Goal: Task Accomplishment & Management: Manage account settings

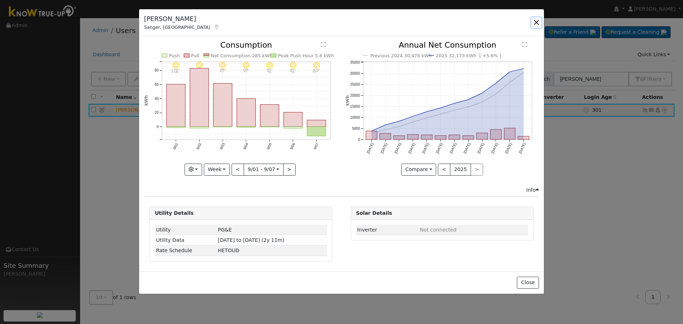
click at [535, 21] on button "button" at bounding box center [536, 22] width 10 height 10
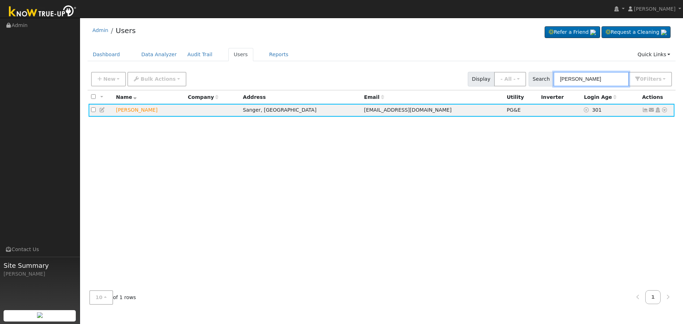
drag, startPoint x: 596, startPoint y: 73, endPoint x: 540, endPoint y: 76, distance: 56.6
click at [540, 76] on div "Search [PERSON_NAME] 0 Filter s Role Show - All - Show Leads Admin Billing Admi…" at bounding box center [600, 79] width 144 height 15
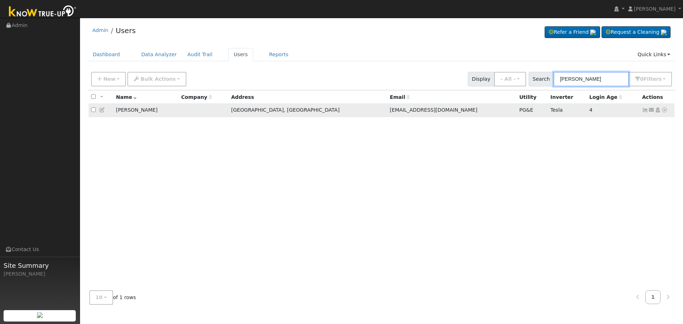
type input "[PERSON_NAME]"
click at [644, 112] on icon at bounding box center [645, 109] width 6 height 5
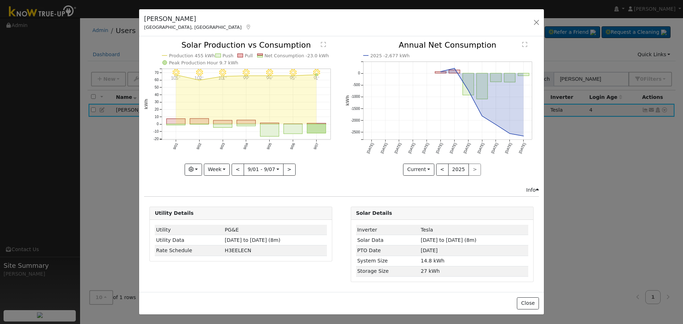
click at [222, 161] on icon "9/07 - Clear 91° 9/06 - Clear 95° 9/05 - Clear 94° 9/04 - Clear 99° 9/03 - Clea…" at bounding box center [240, 107] width 193 height 133
click at [225, 172] on button "Week" at bounding box center [217, 170] width 26 height 12
click at [230, 200] on link "Month" at bounding box center [228, 204] width 49 height 10
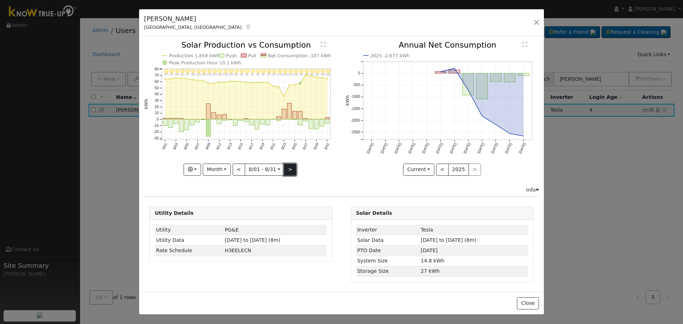
click at [291, 170] on button ">" at bounding box center [290, 170] width 12 height 12
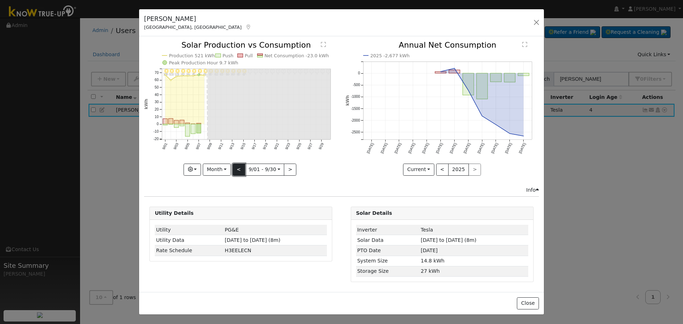
click at [240, 170] on button "<" at bounding box center [238, 170] width 12 height 12
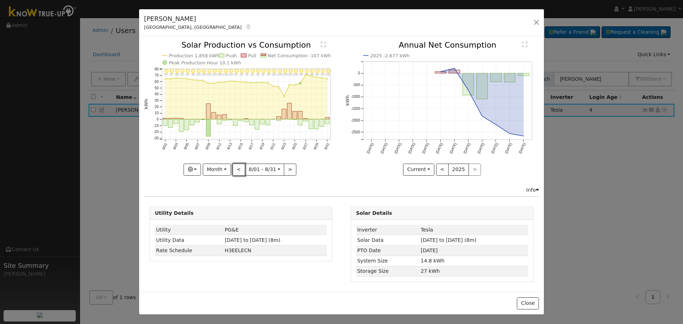
click at [237, 169] on button "<" at bounding box center [238, 170] width 12 height 12
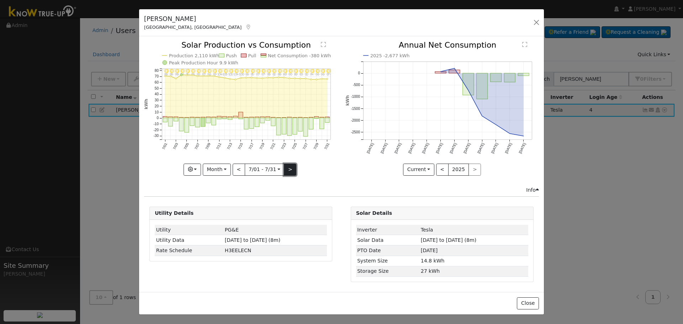
click at [286, 168] on button ">" at bounding box center [290, 170] width 12 height 12
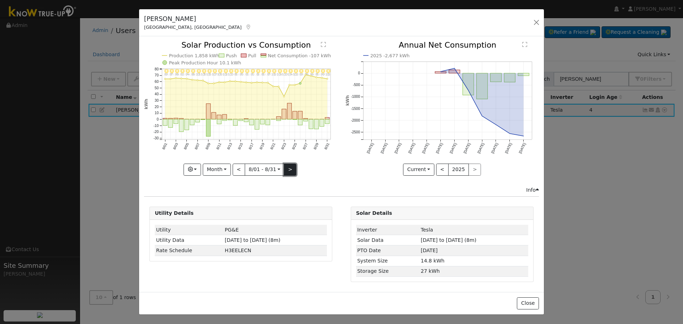
click at [286, 168] on button ">" at bounding box center [290, 170] width 12 height 12
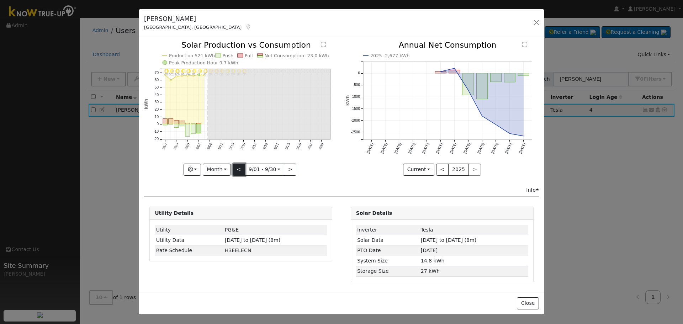
click at [242, 170] on button "<" at bounding box center [238, 170] width 12 height 12
type input "[DATE]"
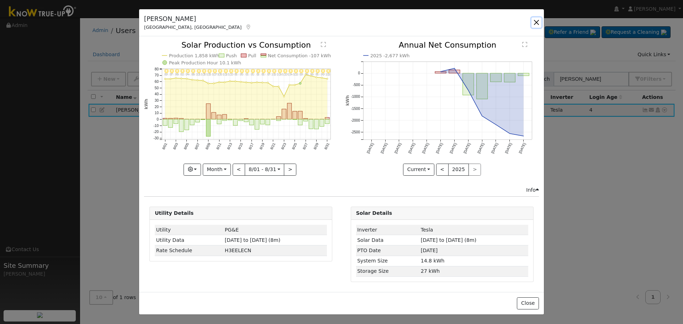
click at [539, 23] on button "button" at bounding box center [536, 22] width 10 height 10
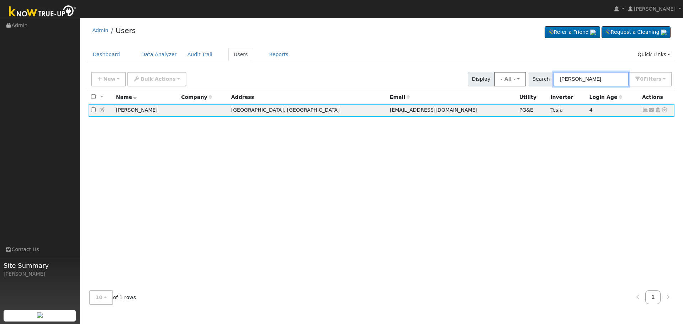
drag, startPoint x: 612, startPoint y: 79, endPoint x: 502, endPoint y: 84, distance: 109.6
click at [504, 83] on div "New Add User Quick Add Quick Connect Quick Convert Lead Bulk Actions Send Email…" at bounding box center [381, 77] width 583 height 17
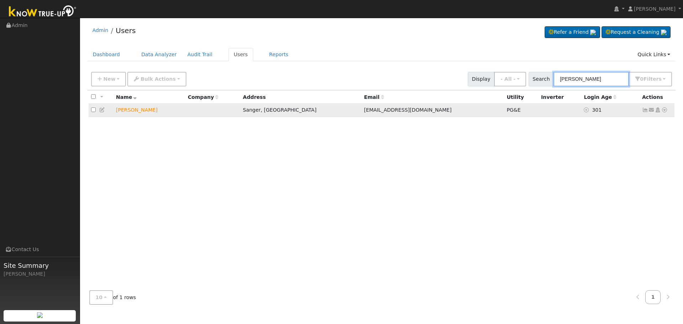
type input "[PERSON_NAME]"
click at [644, 108] on icon at bounding box center [645, 109] width 6 height 5
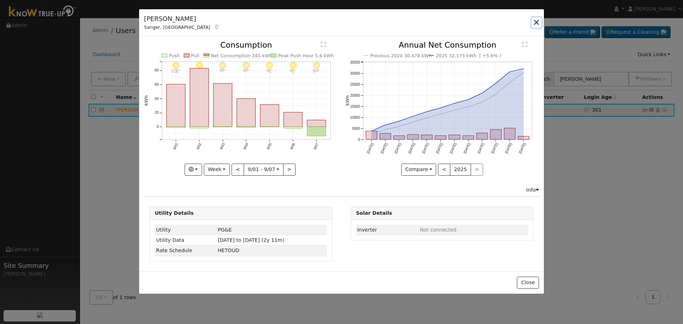
click at [535, 22] on button "button" at bounding box center [536, 22] width 10 height 10
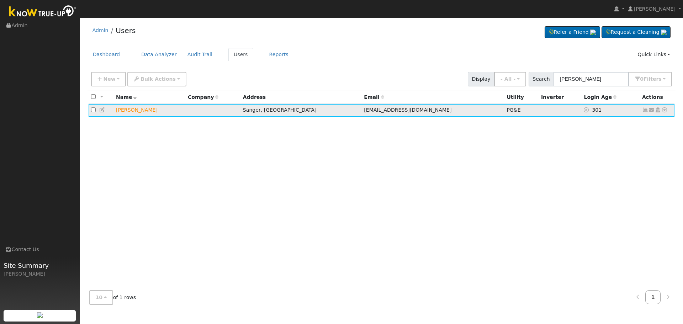
click at [643, 111] on icon at bounding box center [645, 109] width 6 height 5
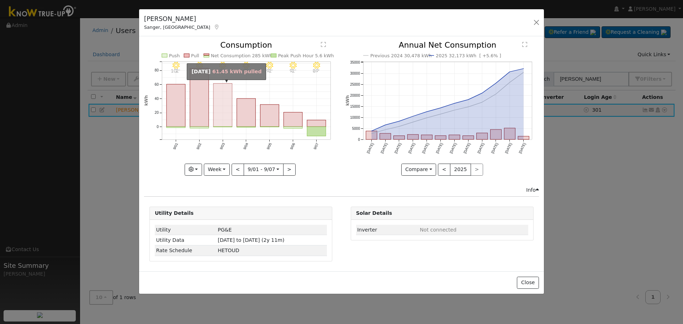
click at [217, 100] on rect "onclick=""" at bounding box center [222, 105] width 19 height 43
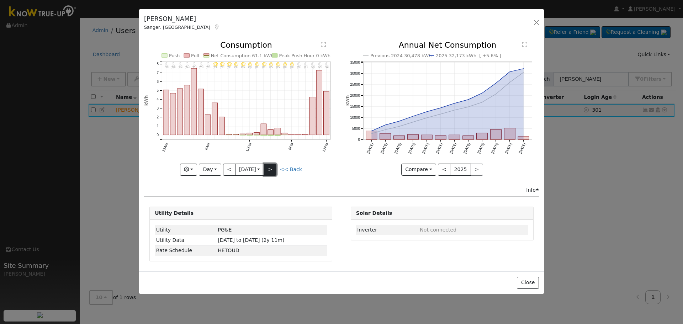
click at [276, 169] on button ">" at bounding box center [270, 170] width 12 height 12
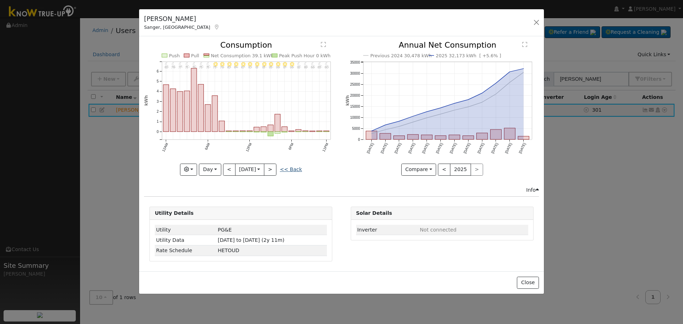
click at [297, 169] on link "<< Back" at bounding box center [291, 169] width 22 height 6
type input "[DATE]"
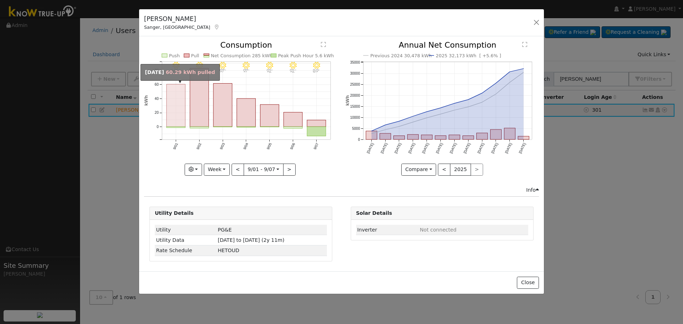
click at [182, 106] on rect "onclick=""" at bounding box center [175, 105] width 19 height 42
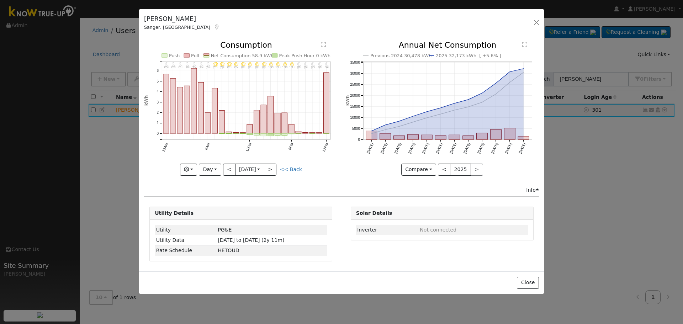
click at [542, 17] on div "[PERSON_NAME], [GEOGRAPHIC_DATA] Default Account Default Account [STREET_ADDRES…" at bounding box center [341, 22] width 405 height 27
click at [539, 20] on button "button" at bounding box center [536, 22] width 10 height 10
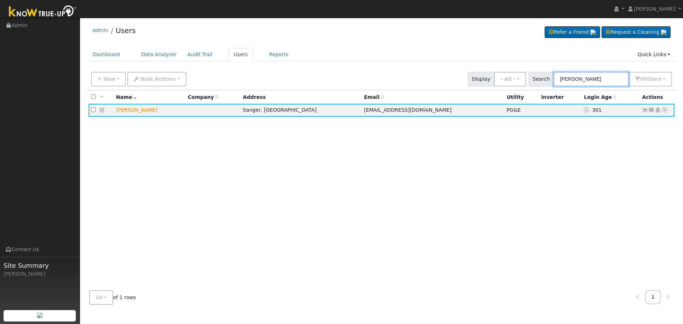
drag, startPoint x: 588, startPoint y: 78, endPoint x: 515, endPoint y: 90, distance: 74.5
click at [515, 90] on div "New Add User Quick Add Quick Connect Quick Convert Lead Bulk Actions Send Email…" at bounding box center [381, 189] width 588 height 242
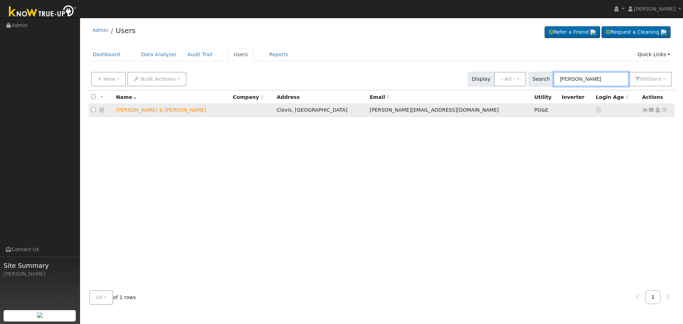
type input "[PERSON_NAME]"
click at [643, 112] on icon at bounding box center [645, 109] width 6 height 5
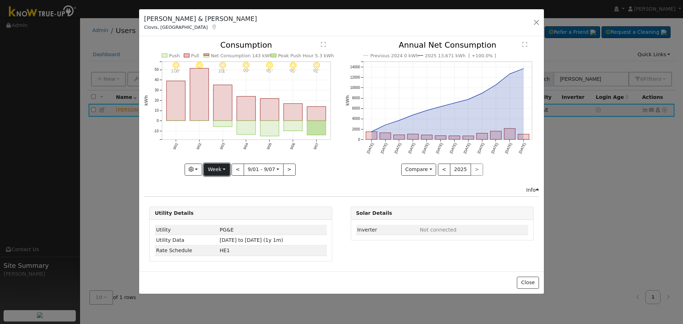
click at [222, 173] on button "Week" at bounding box center [217, 170] width 26 height 12
click at [235, 207] on link "Month" at bounding box center [228, 204] width 49 height 10
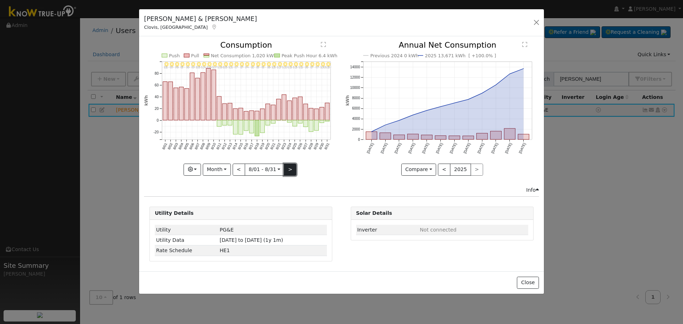
click at [293, 166] on button ">" at bounding box center [290, 170] width 12 height 12
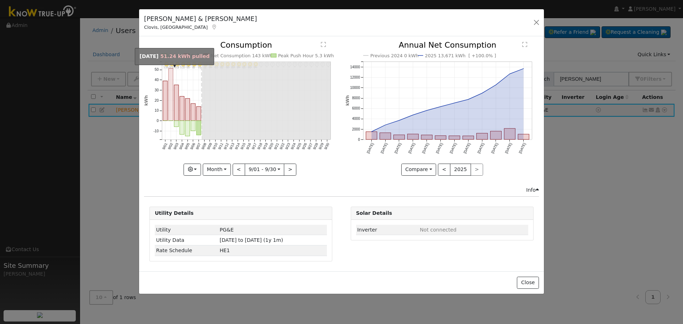
click at [169, 103] on rect "onclick=""" at bounding box center [171, 94] width 5 height 52
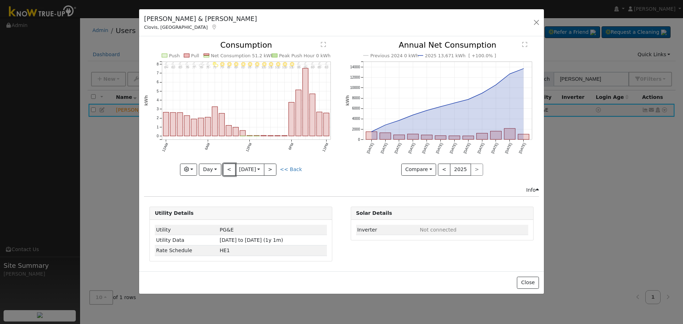
click at [226, 167] on button "<" at bounding box center [229, 170] width 12 height 12
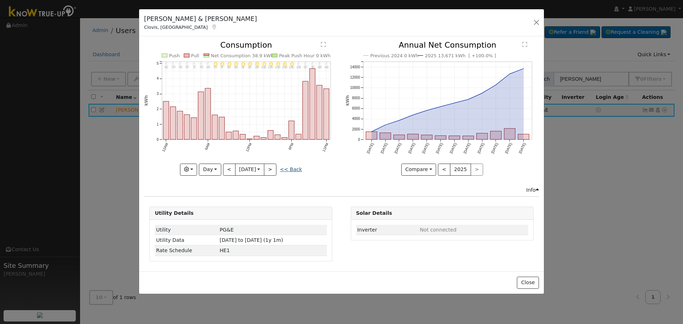
click at [292, 169] on link "<< Back" at bounding box center [291, 169] width 22 height 6
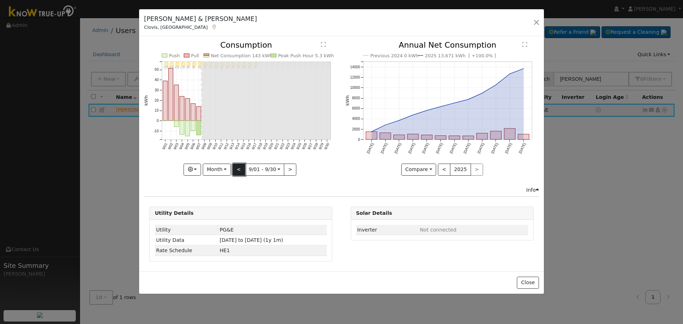
click at [240, 168] on button "<" at bounding box center [238, 170] width 12 height 12
type input "[DATE]"
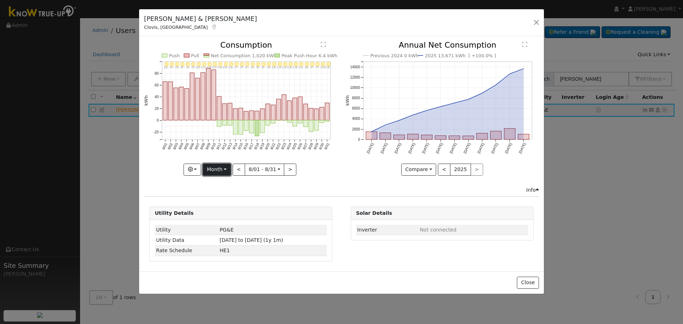
click at [227, 169] on button "Month" at bounding box center [217, 170] width 28 height 12
click at [241, 225] on link "Custom" at bounding box center [227, 224] width 49 height 10
select select "7"
click at [247, 166] on input "[DATE]" at bounding box center [242, 169] width 23 height 11
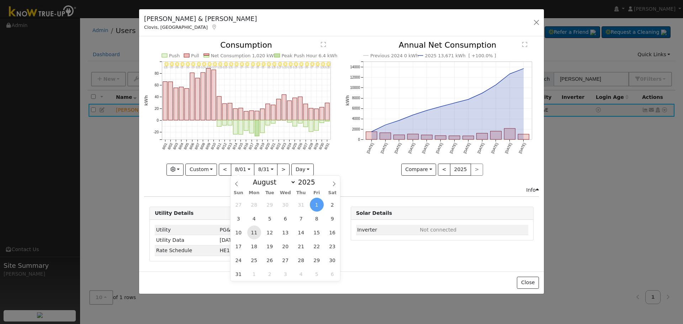
click at [256, 230] on span "11" at bounding box center [254, 232] width 14 height 14
type input "[DATE]"
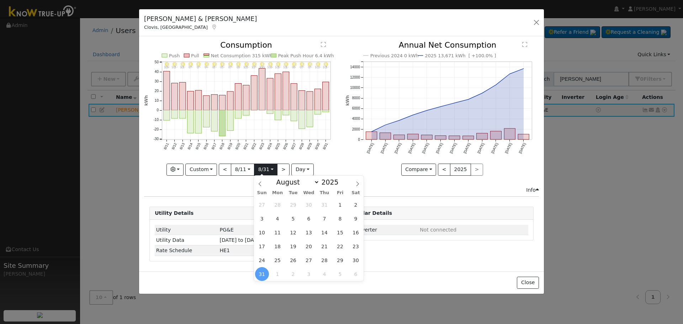
click at [272, 171] on input "[DATE]" at bounding box center [265, 169] width 23 height 11
click at [359, 182] on icon at bounding box center [357, 183] width 5 height 5
select select "8"
click at [284, 218] on span "8" at bounding box center [278, 219] width 14 height 14
type input "[DATE]"
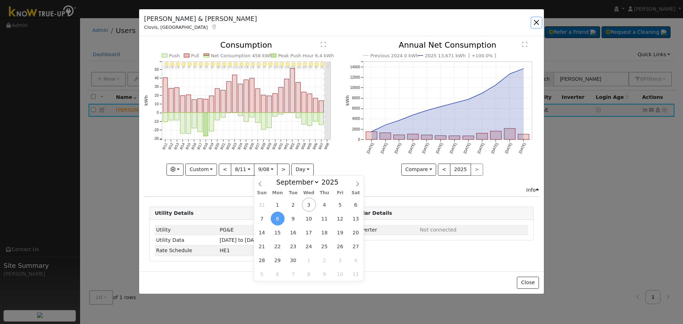
click at [536, 21] on button "button" at bounding box center [536, 22] width 10 height 10
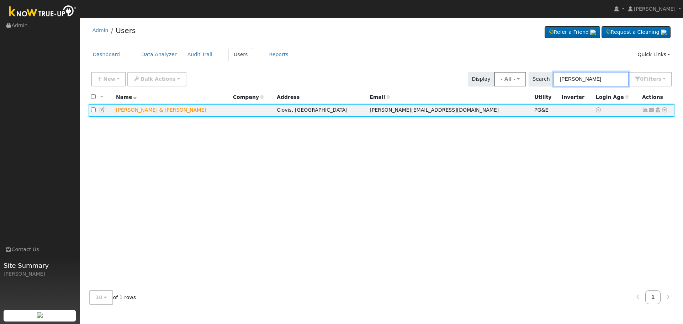
drag, startPoint x: 589, startPoint y: 79, endPoint x: 526, endPoint y: 79, distance: 62.2
click at [528, 79] on div "New Add User Quick Add Quick Connect Quick Convert Lead Bulk Actions Send Email…" at bounding box center [381, 77] width 583 height 17
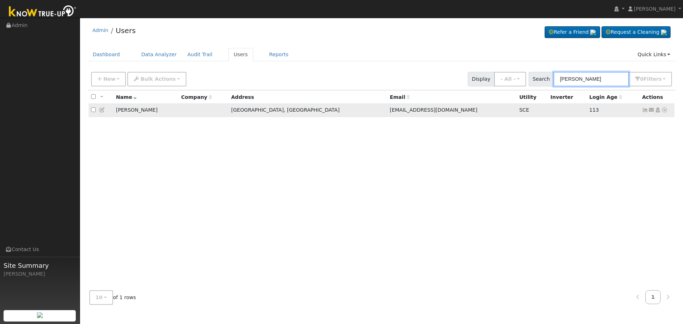
type input "[PERSON_NAME]"
click at [645, 111] on icon at bounding box center [645, 109] width 6 height 5
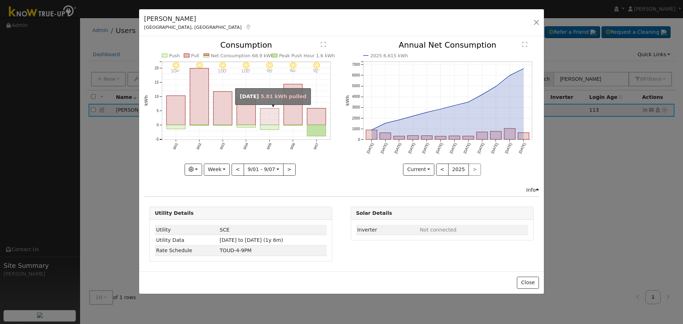
click at [272, 115] on rect "onclick=""" at bounding box center [269, 116] width 19 height 17
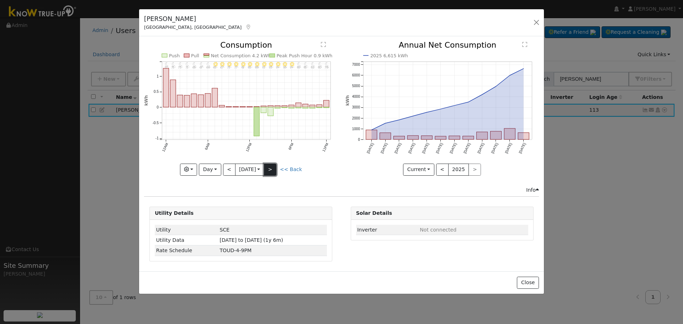
click at [271, 172] on button ">" at bounding box center [270, 170] width 12 height 12
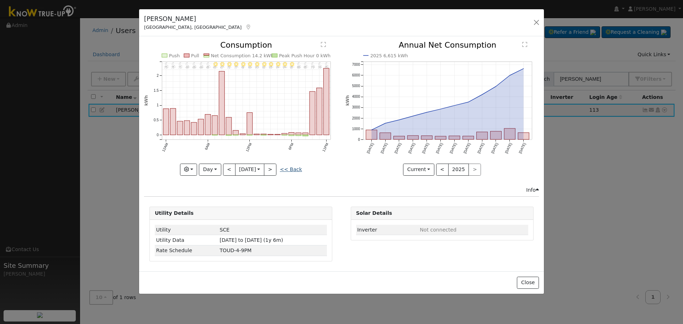
click at [294, 170] on link "<< Back" at bounding box center [291, 169] width 22 height 6
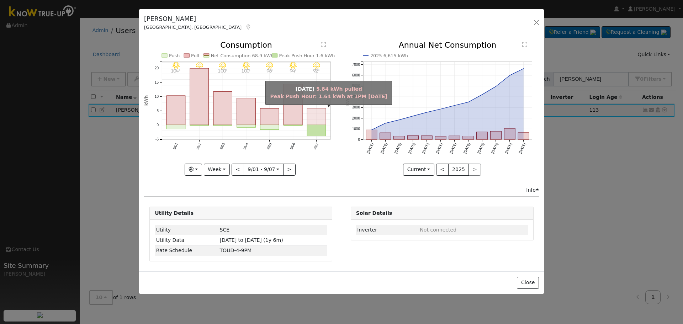
click at [319, 113] on rect "onclick=""" at bounding box center [316, 116] width 19 height 17
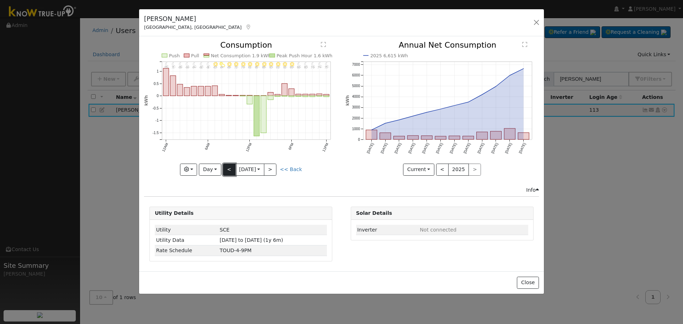
click at [227, 171] on button "<" at bounding box center [229, 170] width 12 height 12
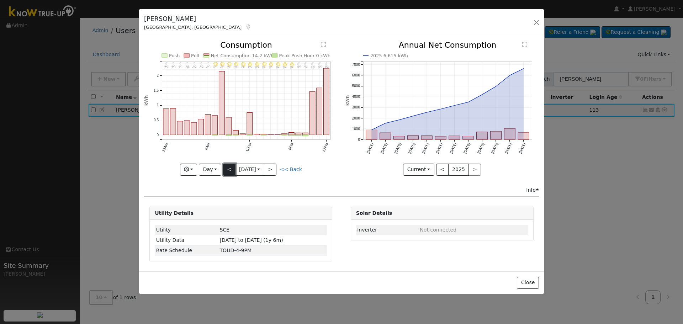
click at [231, 171] on button "<" at bounding box center [229, 170] width 12 height 12
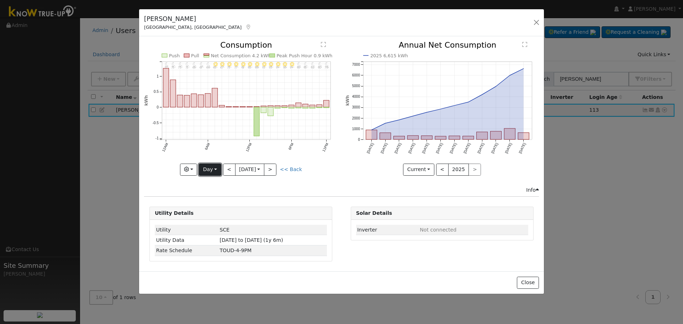
click at [216, 173] on button "Day" at bounding box center [210, 170] width 22 height 12
click at [219, 199] on link "Month" at bounding box center [223, 204] width 49 height 10
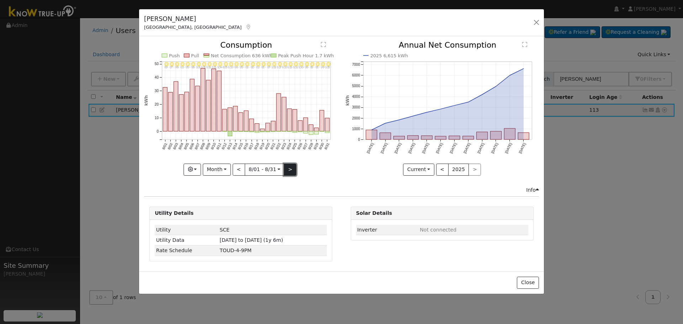
click at [286, 167] on button ">" at bounding box center [290, 170] width 12 height 12
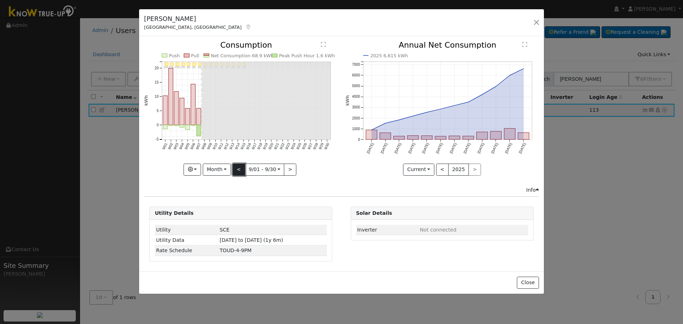
click at [240, 170] on button "<" at bounding box center [238, 170] width 12 height 12
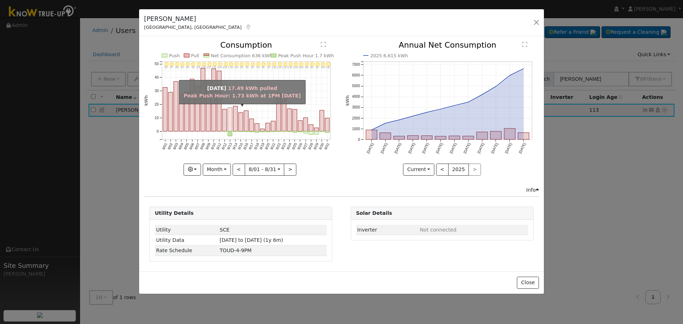
click at [229, 114] on rect "onclick=""" at bounding box center [230, 119] width 4 height 23
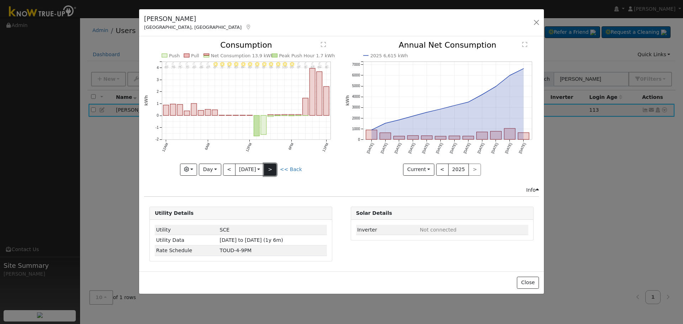
click at [276, 169] on button ">" at bounding box center [270, 170] width 12 height 12
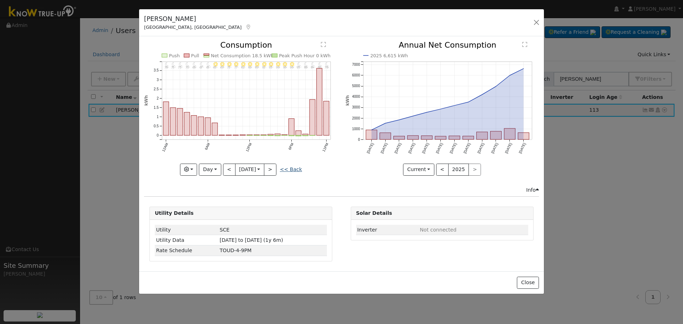
click at [290, 169] on link "<< Back" at bounding box center [291, 169] width 22 height 6
type input "[DATE]"
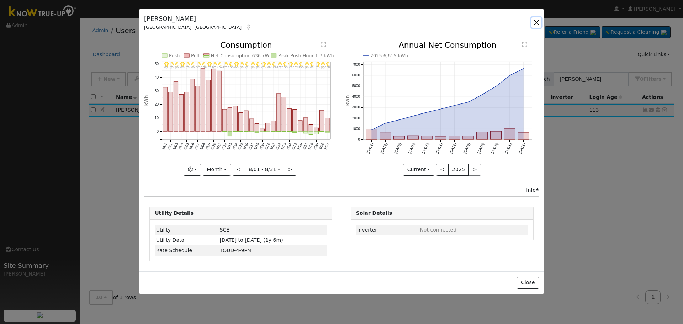
click at [537, 22] on button "button" at bounding box center [536, 22] width 10 height 10
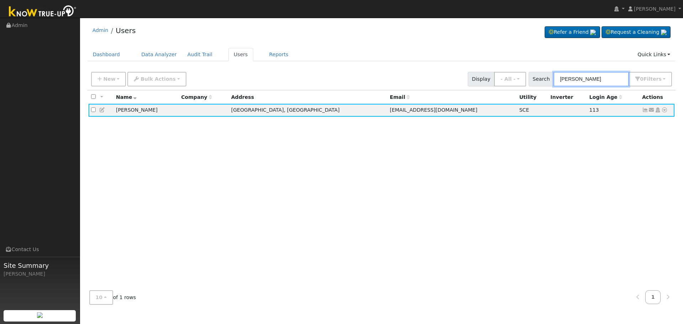
drag, startPoint x: 596, startPoint y: 75, endPoint x: 546, endPoint y: 78, distance: 50.5
click at [546, 78] on div "Search [PERSON_NAME] 0 Filter s Role Show - All - Show Leads Admin Billing Admi…" at bounding box center [600, 79] width 144 height 15
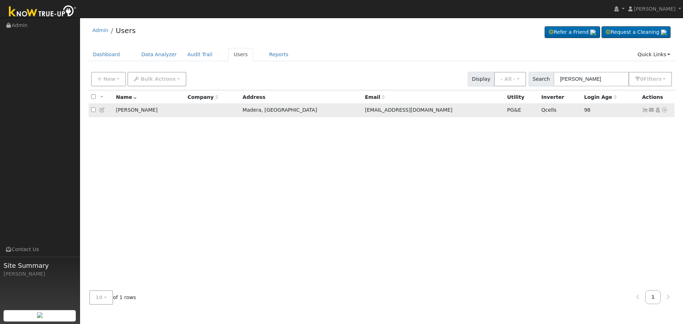
click at [644, 110] on icon at bounding box center [645, 109] width 6 height 5
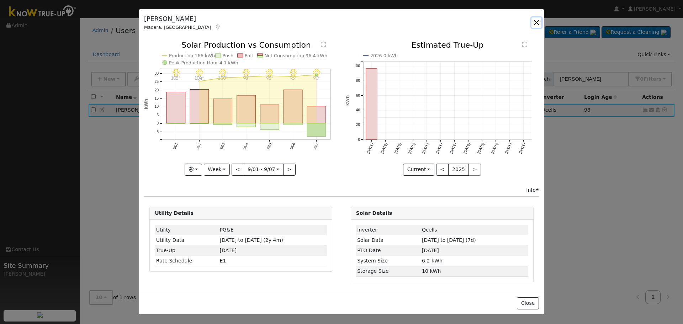
click at [534, 20] on button "button" at bounding box center [536, 22] width 10 height 10
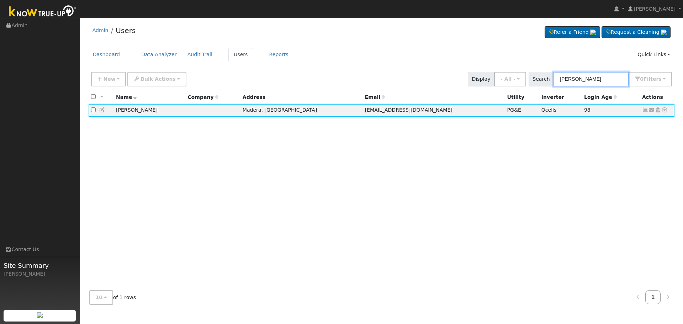
drag, startPoint x: 598, startPoint y: 79, endPoint x: 552, endPoint y: 81, distance: 46.6
click at [557, 80] on input "[PERSON_NAME]" at bounding box center [590, 79] width 75 height 15
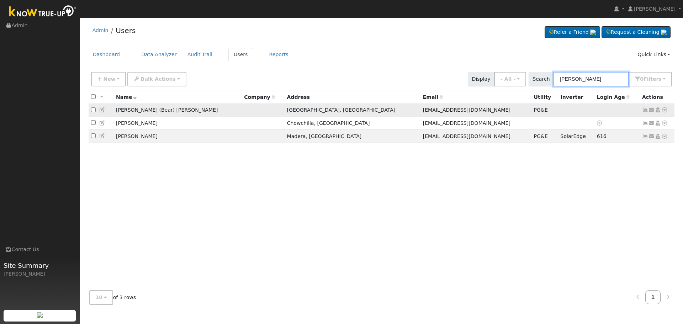
type input "[PERSON_NAME]"
click at [646, 109] on icon at bounding box center [645, 109] width 6 height 5
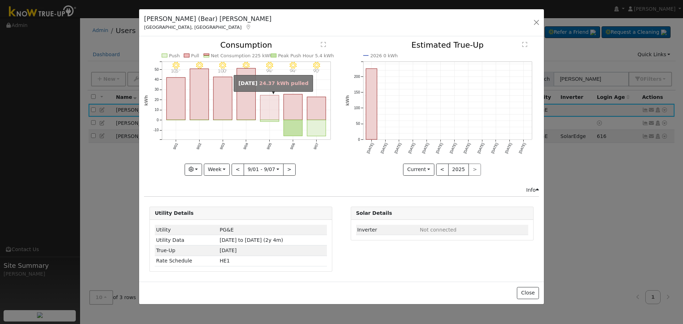
click at [276, 104] on rect "onclick=""" at bounding box center [269, 107] width 19 height 25
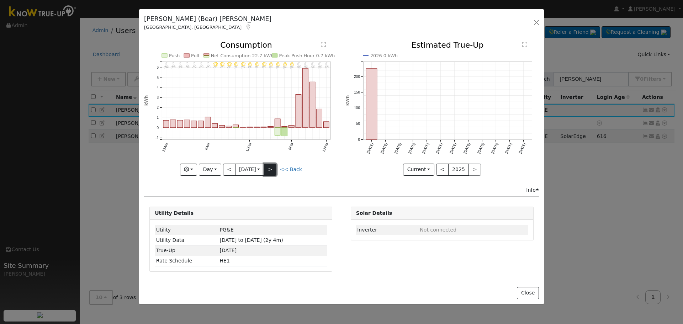
click at [271, 169] on button ">" at bounding box center [270, 170] width 12 height 12
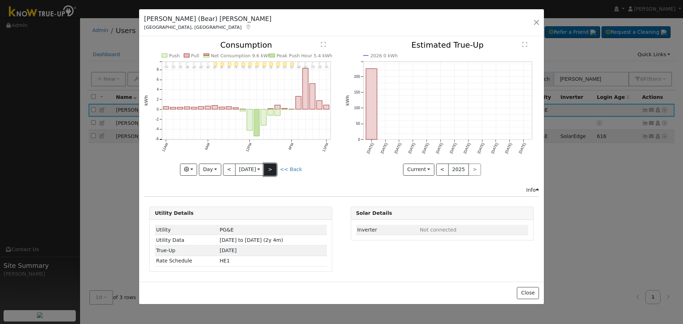
click at [271, 169] on button ">" at bounding box center [270, 170] width 12 height 12
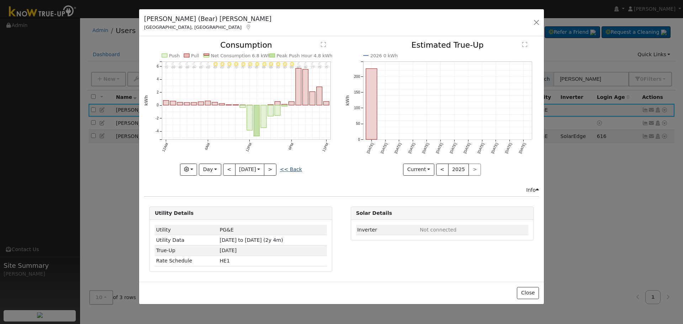
click at [289, 170] on link "<< Back" at bounding box center [291, 169] width 22 height 6
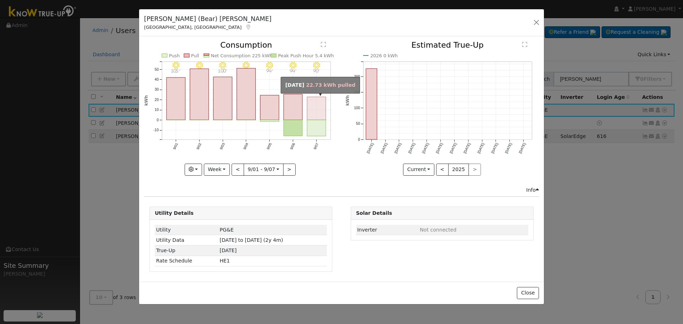
click at [317, 110] on rect "onclick=""" at bounding box center [316, 108] width 19 height 23
type input "[DATE]"
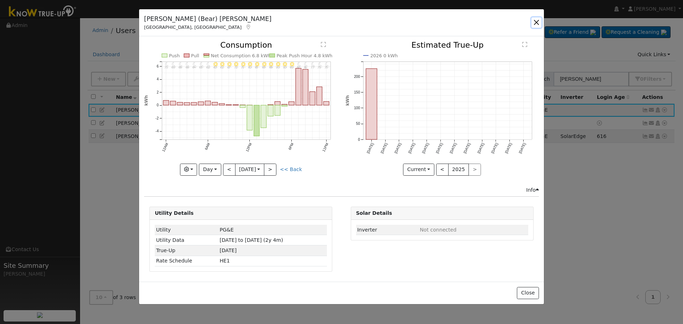
click at [537, 18] on button "button" at bounding box center [536, 22] width 10 height 10
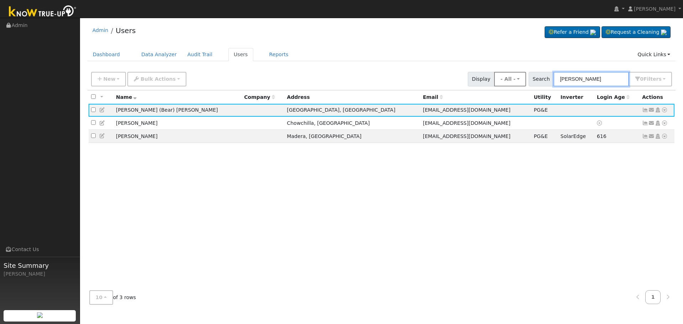
drag, startPoint x: 600, startPoint y: 77, endPoint x: 519, endPoint y: 77, distance: 81.4
click at [521, 78] on div "New Add User Quick Add Quick Connect Quick Convert Lead Bulk Actions Send Email…" at bounding box center [381, 77] width 583 height 17
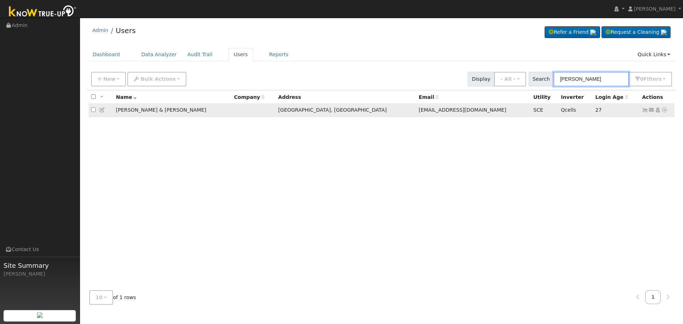
type input "[PERSON_NAME]"
click at [643, 111] on icon at bounding box center [645, 109] width 6 height 5
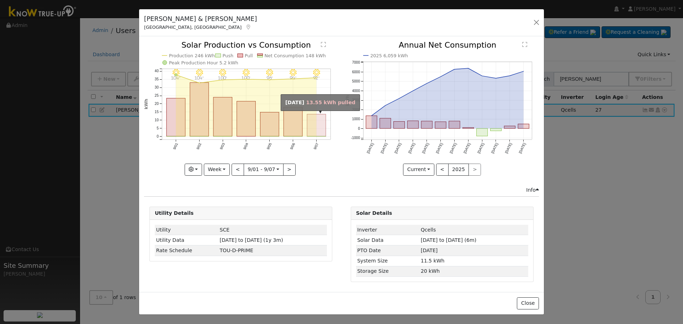
click at [315, 125] on rect "onclick=""" at bounding box center [316, 125] width 19 height 22
type input "[DATE]"
